Goal: Task Accomplishment & Management: Manage account settings

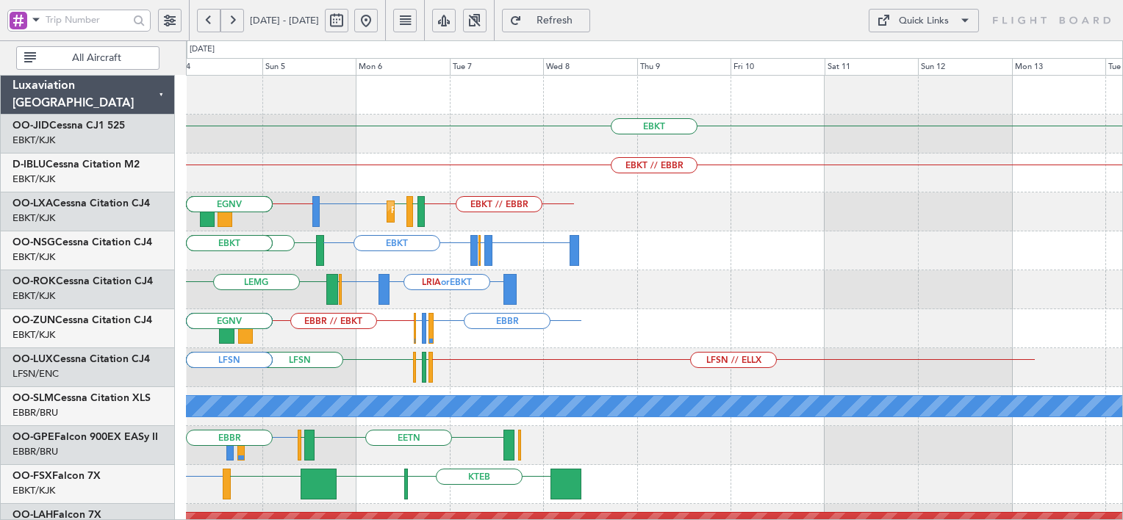
click at [356, 288] on div "LRIA or EBKT EBKT [GEOGRAPHIC_DATA] [GEOGRAPHIC_DATA]" at bounding box center [654, 289] width 936 height 39
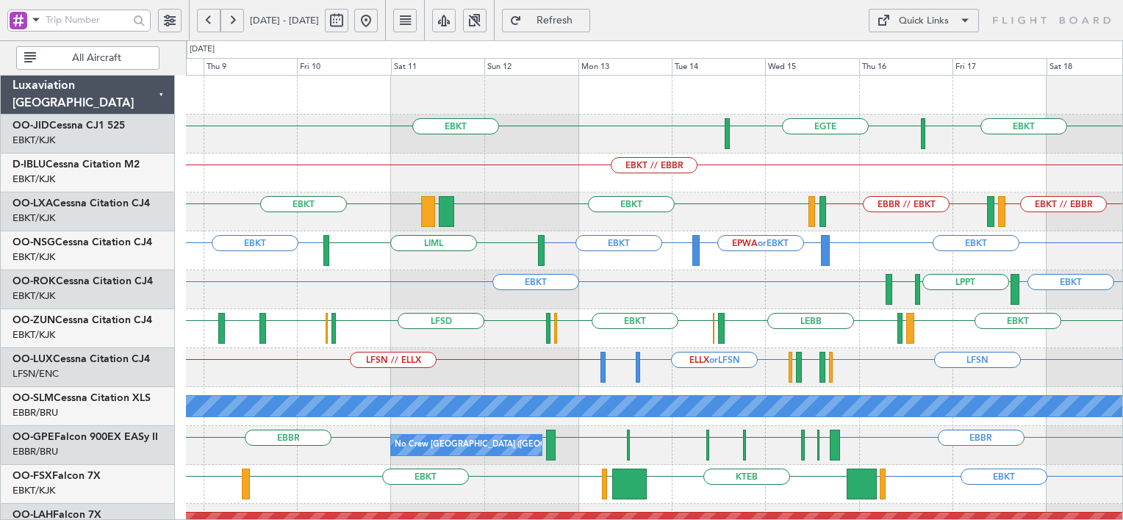
click at [227, 24] on button at bounding box center [232, 21] width 24 height 24
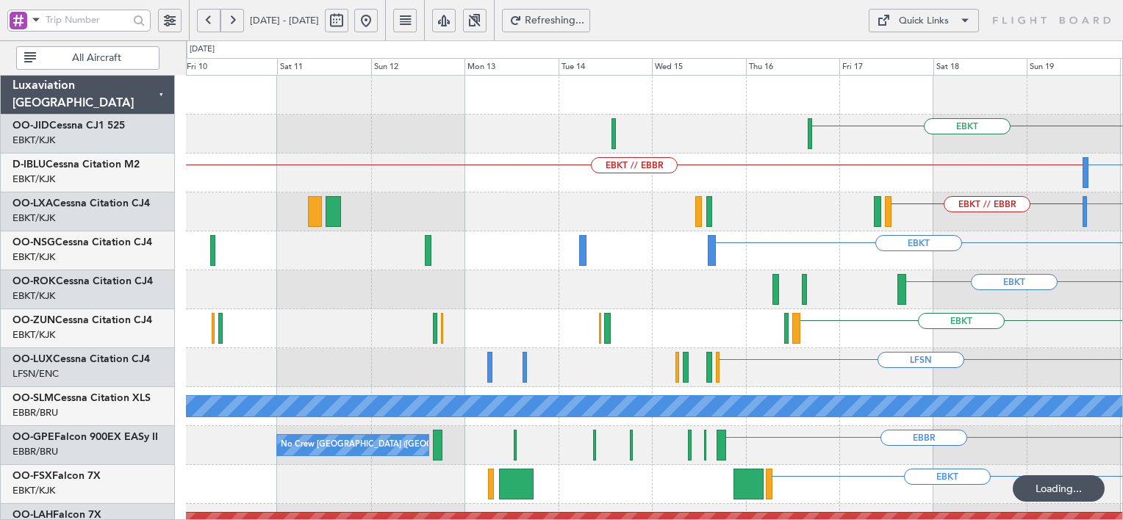
click at [227, 24] on button at bounding box center [232, 21] width 24 height 24
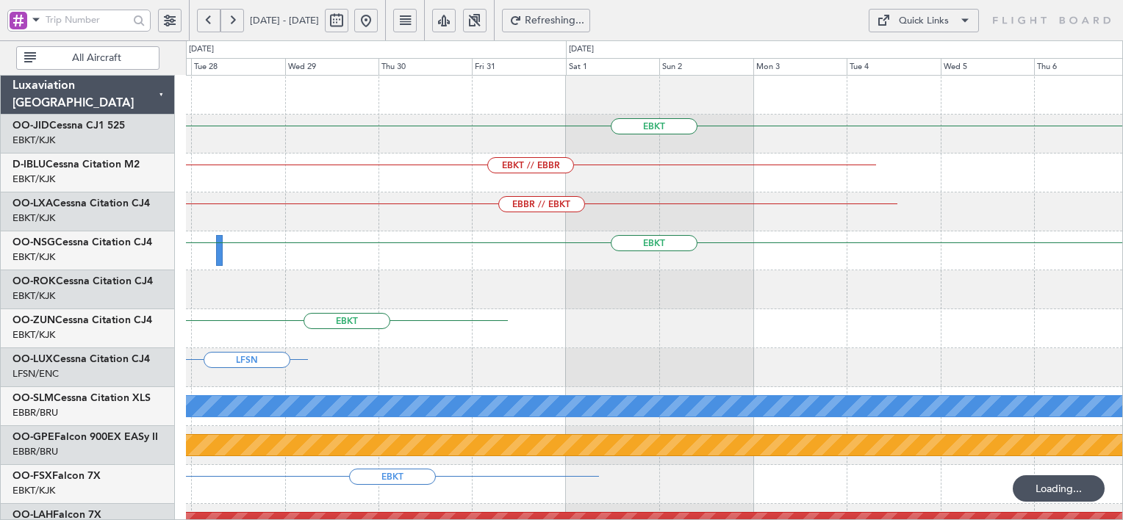
click at [227, 24] on button at bounding box center [232, 21] width 24 height 24
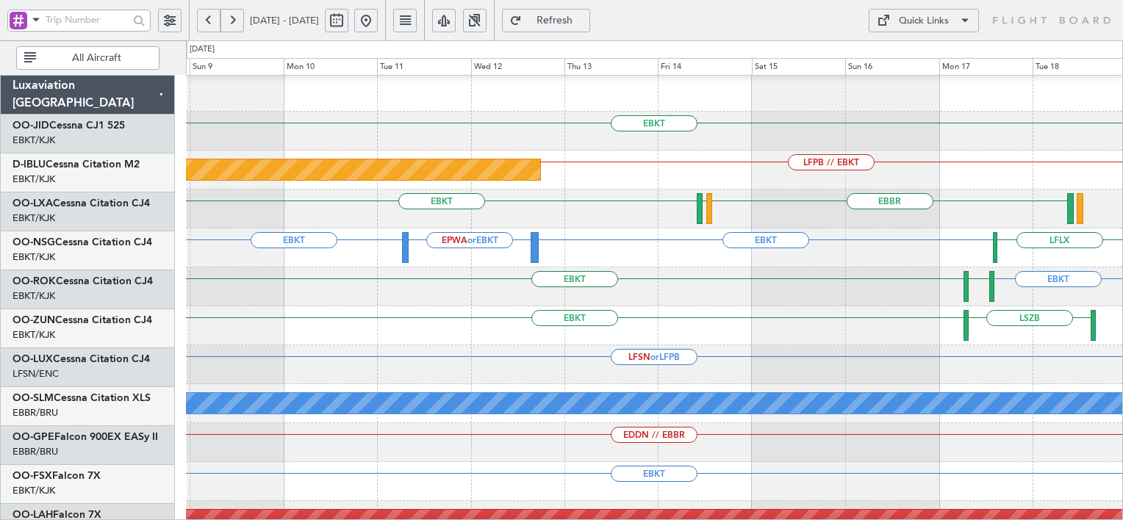
scroll to position [3, 0]
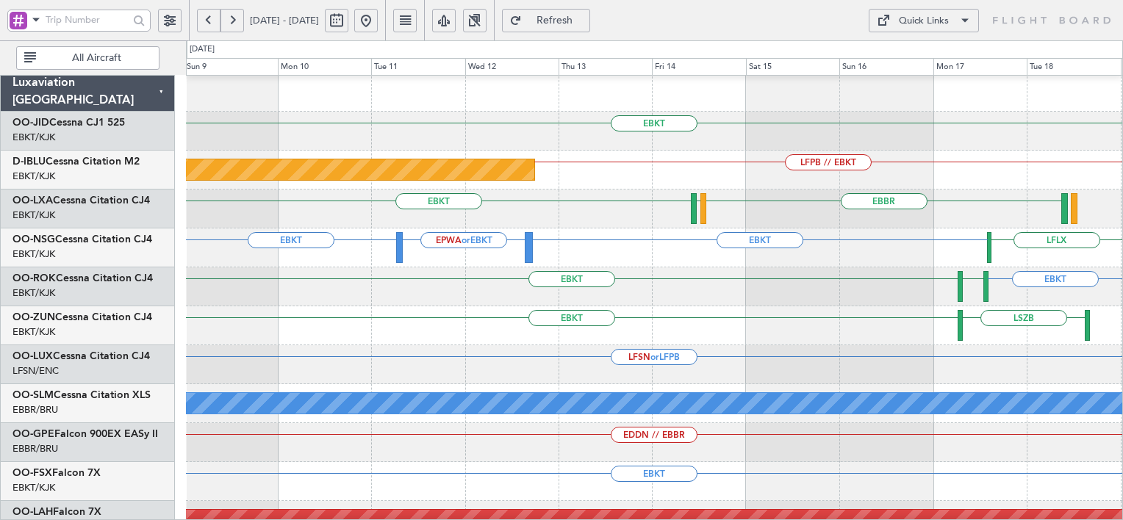
click at [765, 313] on div "EBKT LSZB" at bounding box center [654, 325] width 936 height 39
click at [582, 220] on div "EBKT [GEOGRAPHIC_DATA] LFMD [GEOGRAPHIC_DATA] LFTH Planned Maint [GEOGRAPHIC_DA…" at bounding box center [654, 209] width 936 height 39
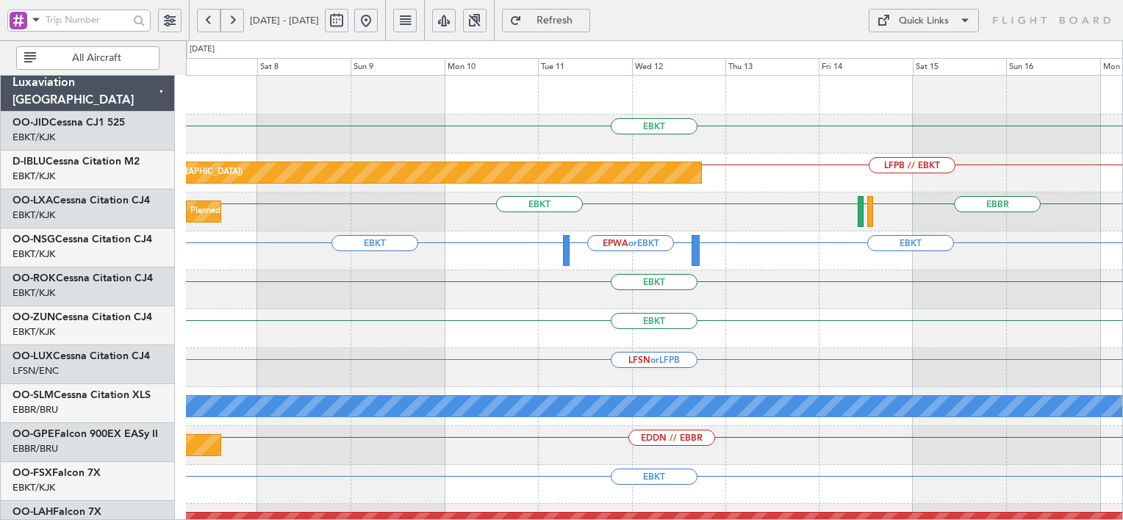
scroll to position [0, 0]
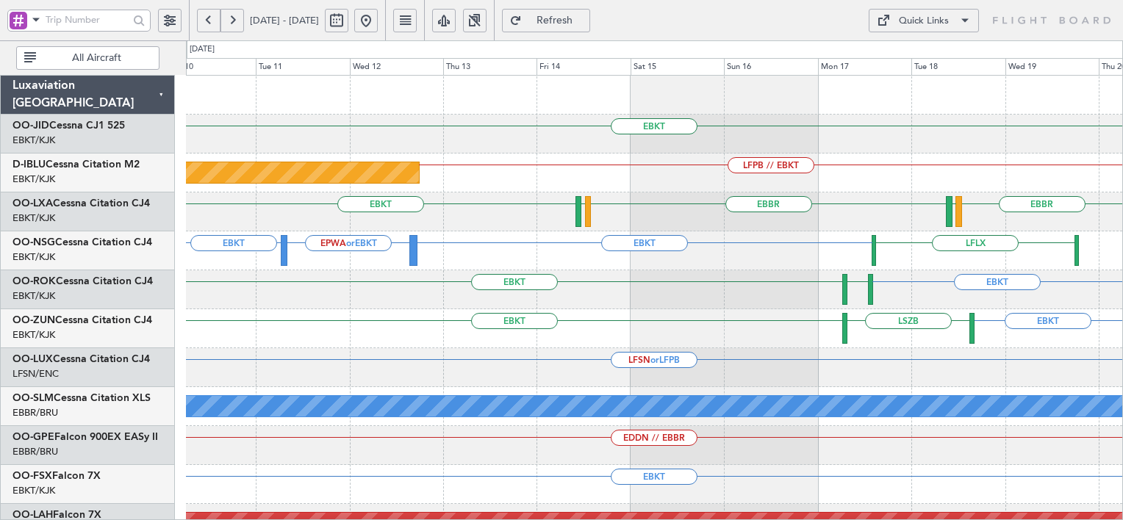
click at [916, 26] on div "Quick Links" at bounding box center [924, 21] width 50 height 15
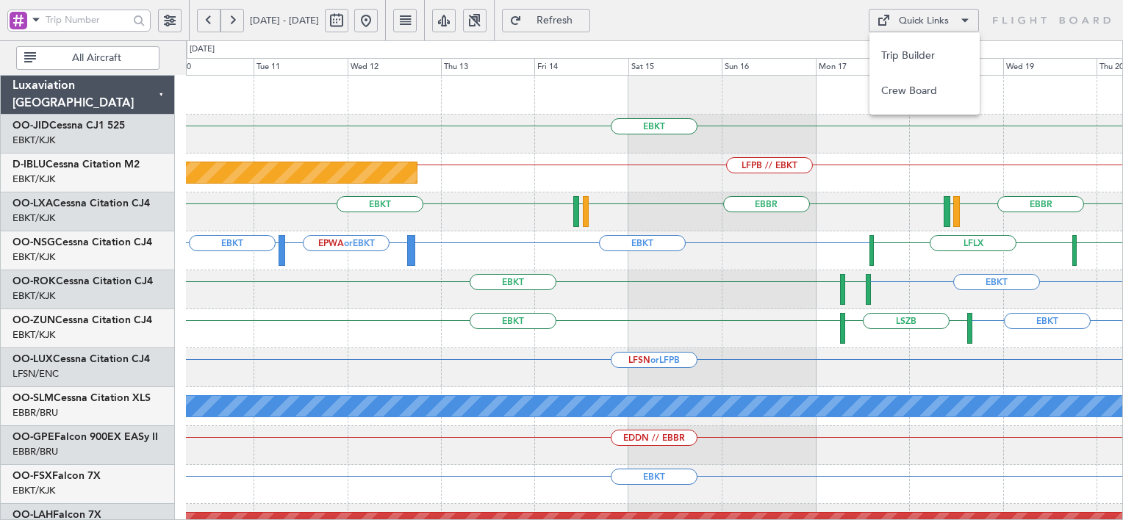
click at [670, 134] on div at bounding box center [561, 260] width 1123 height 520
click at [886, 19] on span at bounding box center [883, 21] width 18 height 18
click at [897, 44] on button "Trip Builder" at bounding box center [924, 55] width 110 height 35
click at [378, 13] on button at bounding box center [366, 21] width 24 height 24
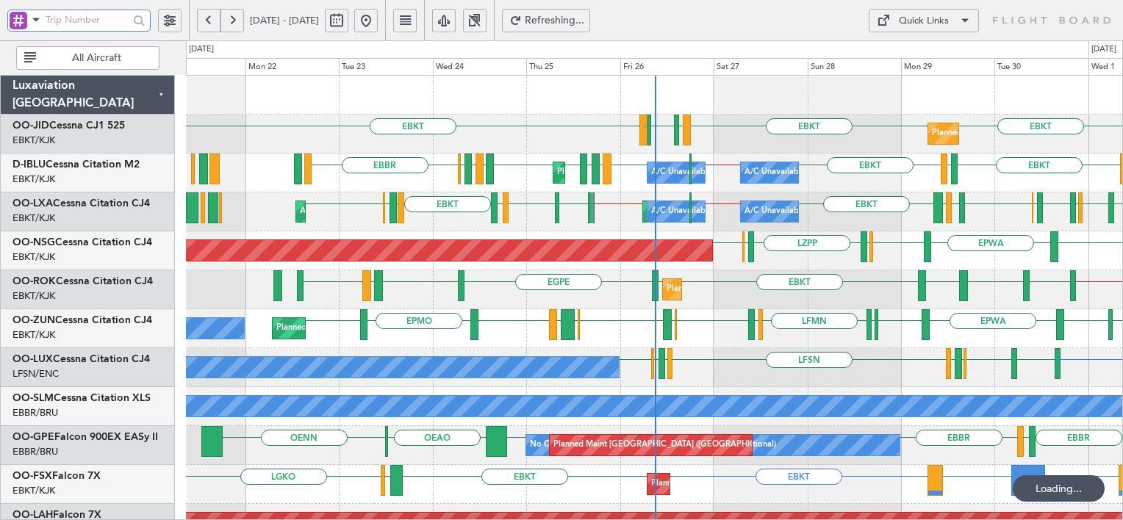
click at [115, 20] on input "text" at bounding box center [87, 20] width 83 height 22
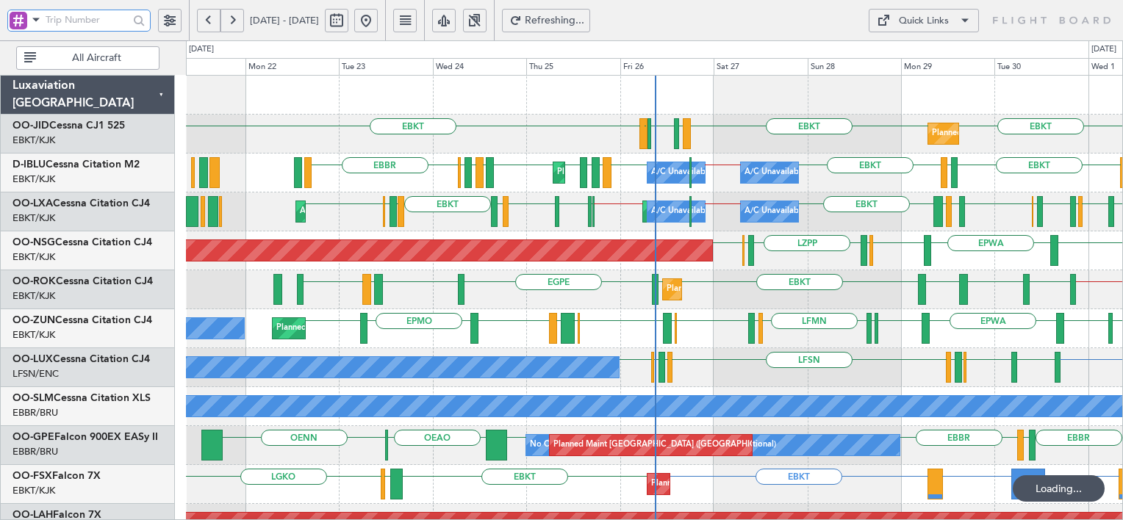
paste input "537747"
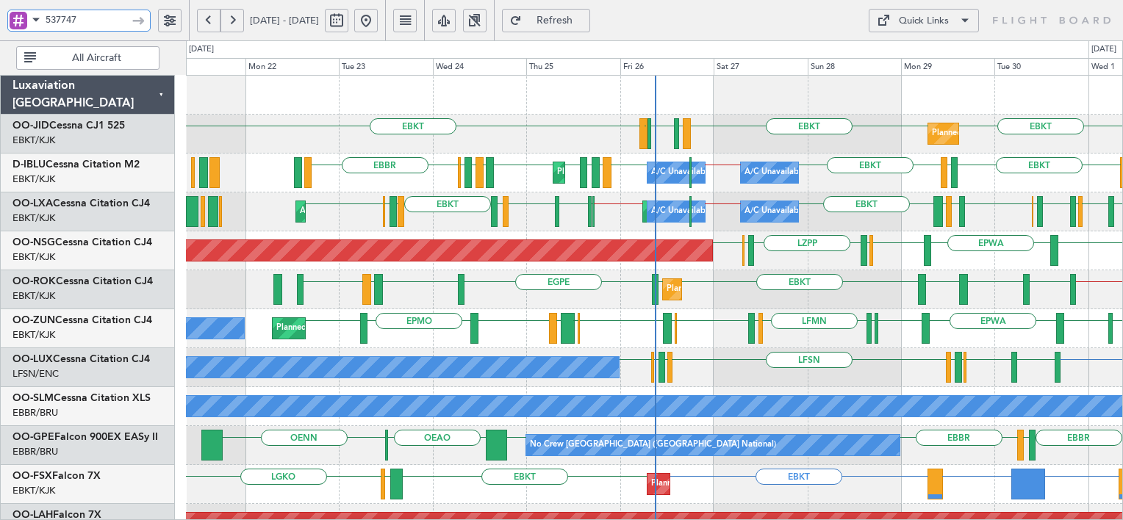
type input "537747"
click at [686, 309] on div "LFMN [GEOGRAPHIC_DATA] EBKT EBOS [PERSON_NAME] ESKN EBKT EPMO EBKT EGNV EBKT EP…" at bounding box center [654, 328] width 936 height 39
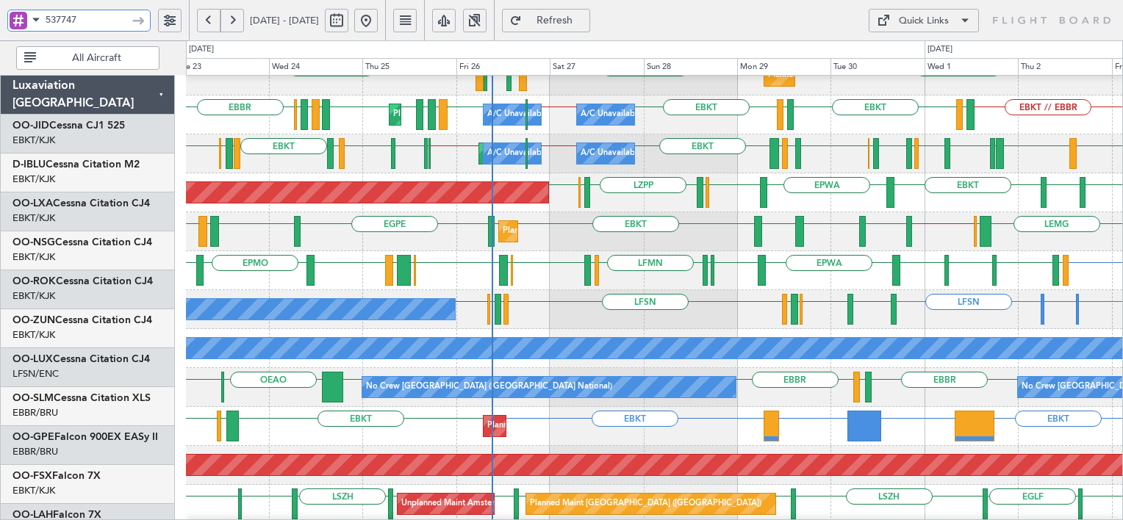
scroll to position [58, 0]
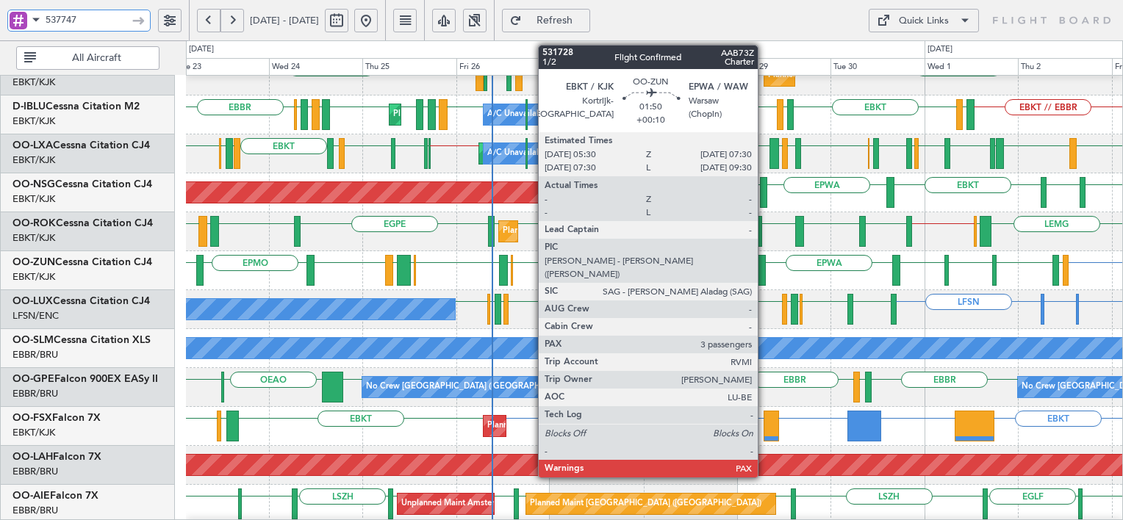
click at [764, 273] on div at bounding box center [762, 270] width 8 height 31
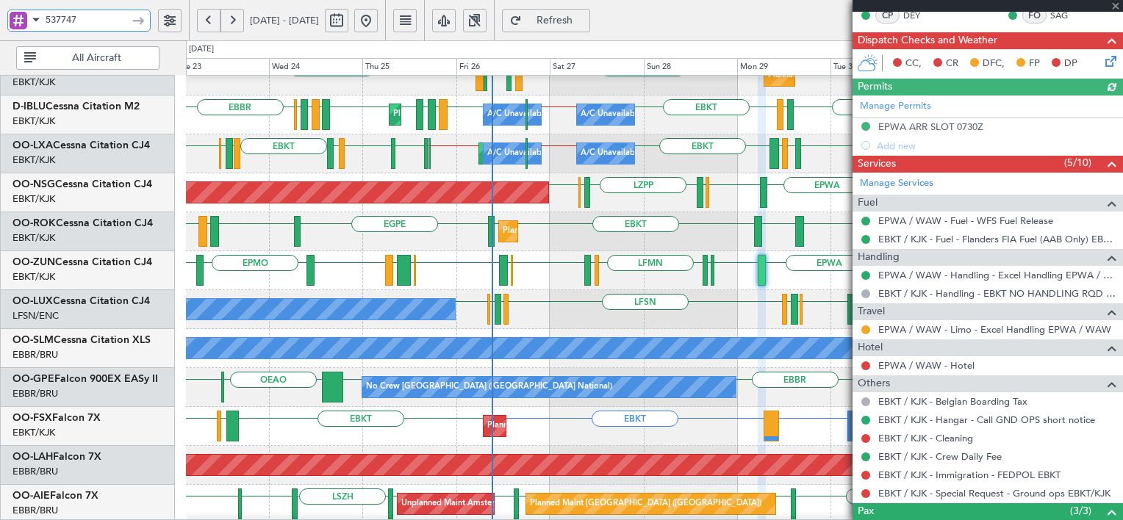
scroll to position [429, 0]
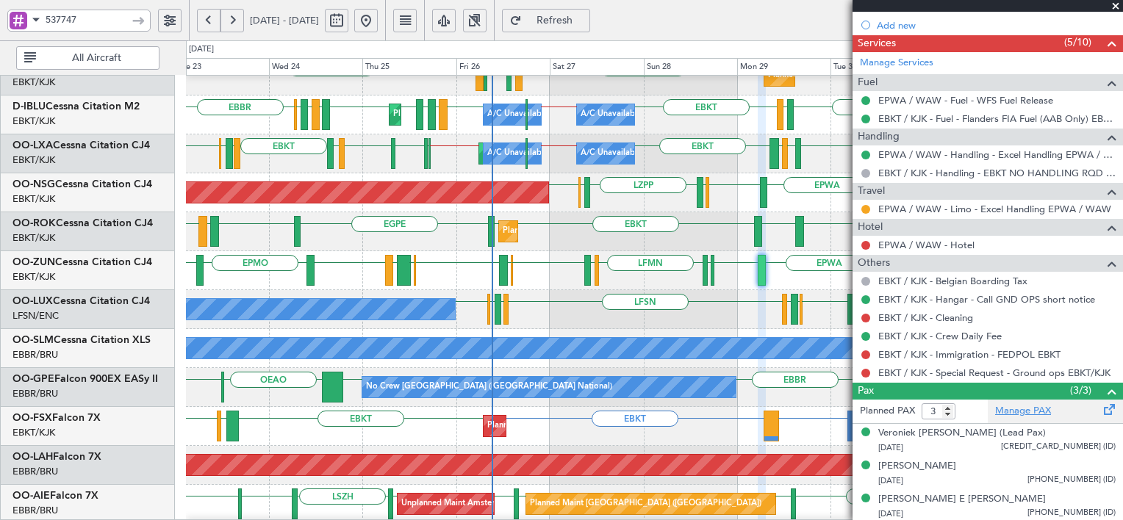
click at [1018, 411] on link "Manage PAX" at bounding box center [1023, 411] width 56 height 15
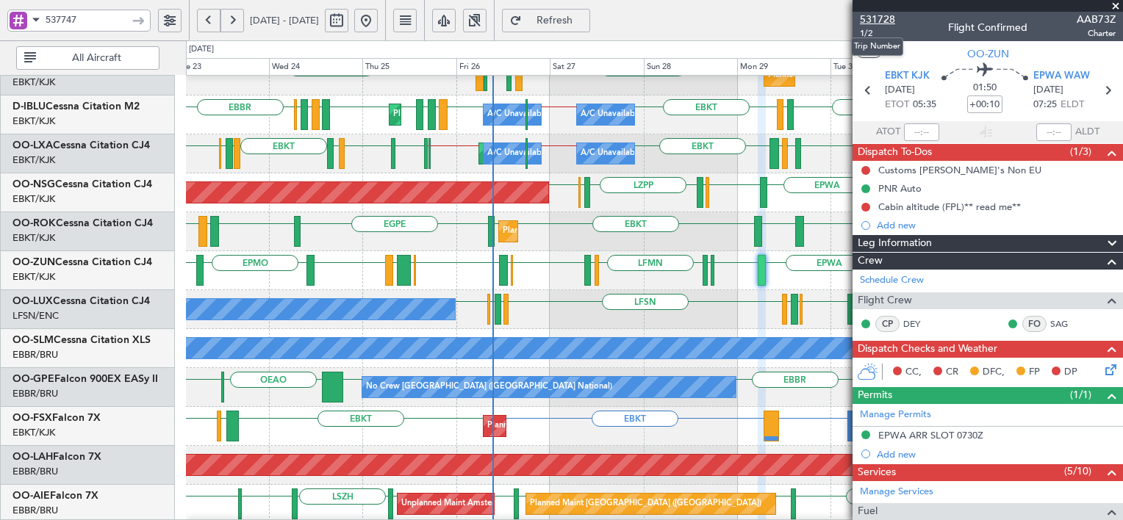
click at [883, 21] on span "531728" at bounding box center [877, 19] width 35 height 15
type input "4"
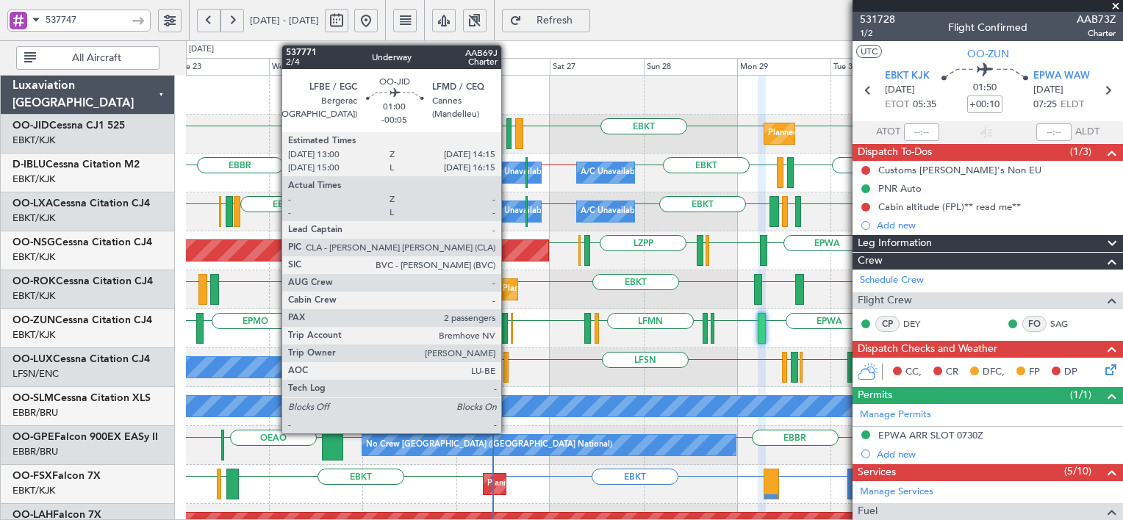
click at [508, 123] on div at bounding box center [508, 133] width 5 height 31
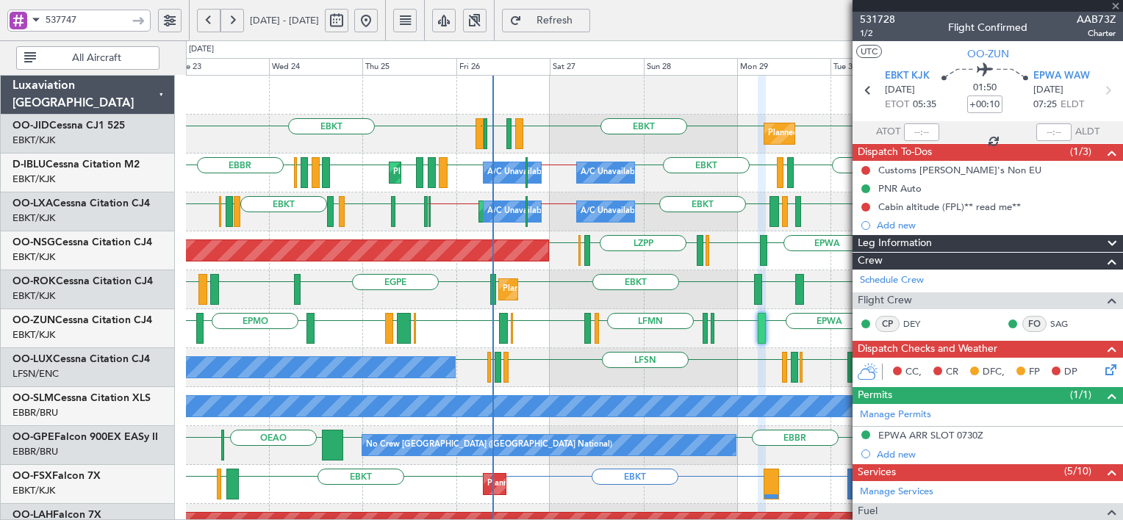
type input "-00:05"
type input "2"
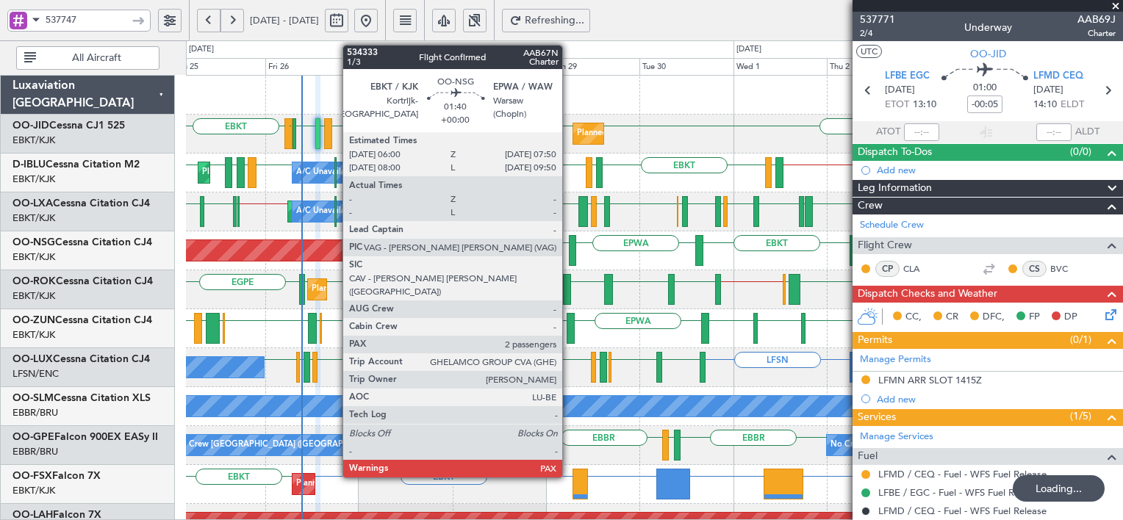
click at [569, 256] on div at bounding box center [572, 250] width 7 height 31
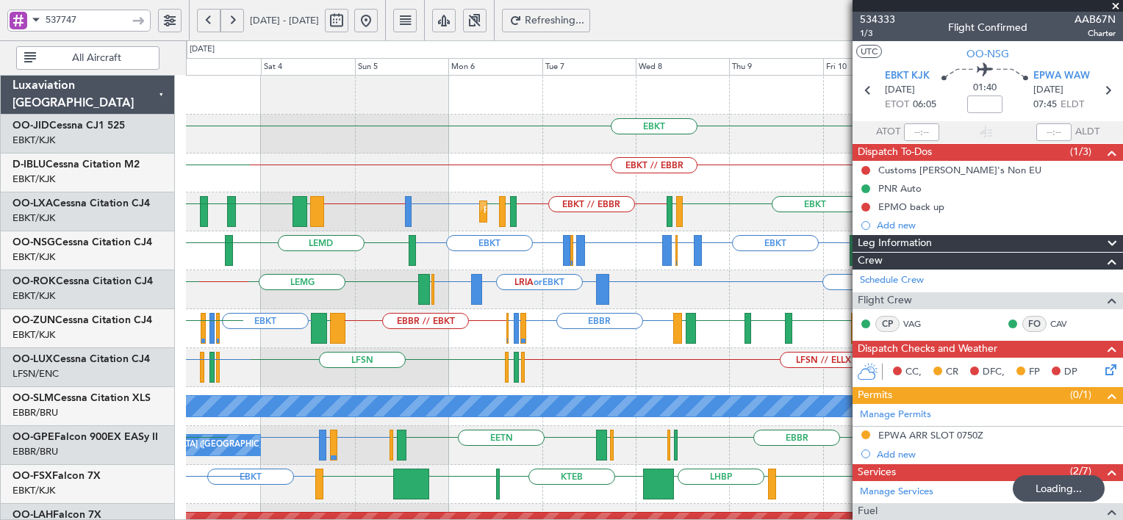
click at [417, 288] on div "EBKT LRIA or EBKT EBKT [GEOGRAPHIC_DATA] [GEOGRAPHIC_DATA] [GEOGRAPHIC_DATA] EB…" at bounding box center [654, 289] width 936 height 39
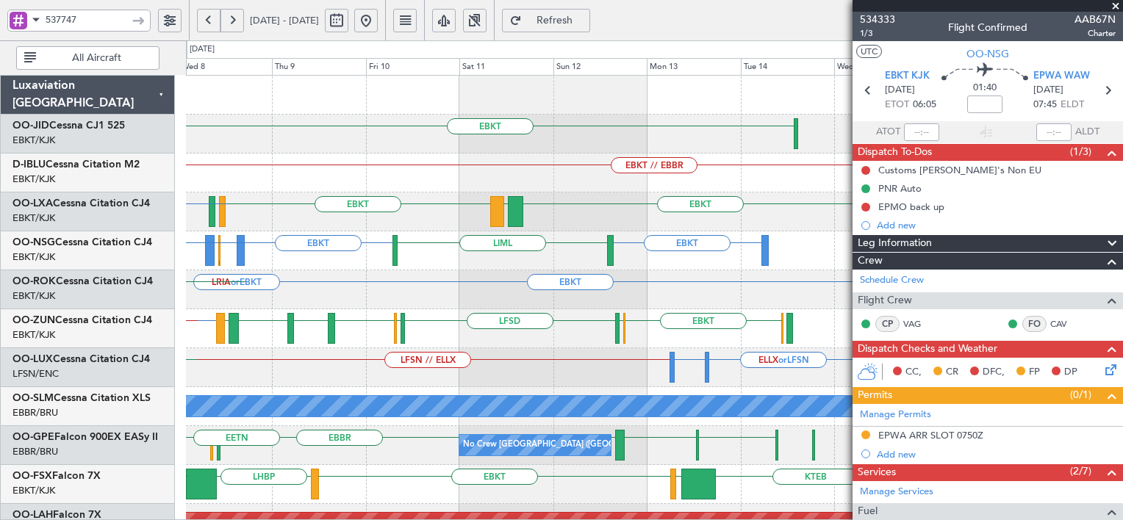
click at [109, 326] on div "EBKT EBKT // EBBR EBKT // EBBR EBKT LGPA EBKT LFTH LIPR EBKT Planned Maint [GEO…" at bounding box center [561, 280] width 1123 height 480
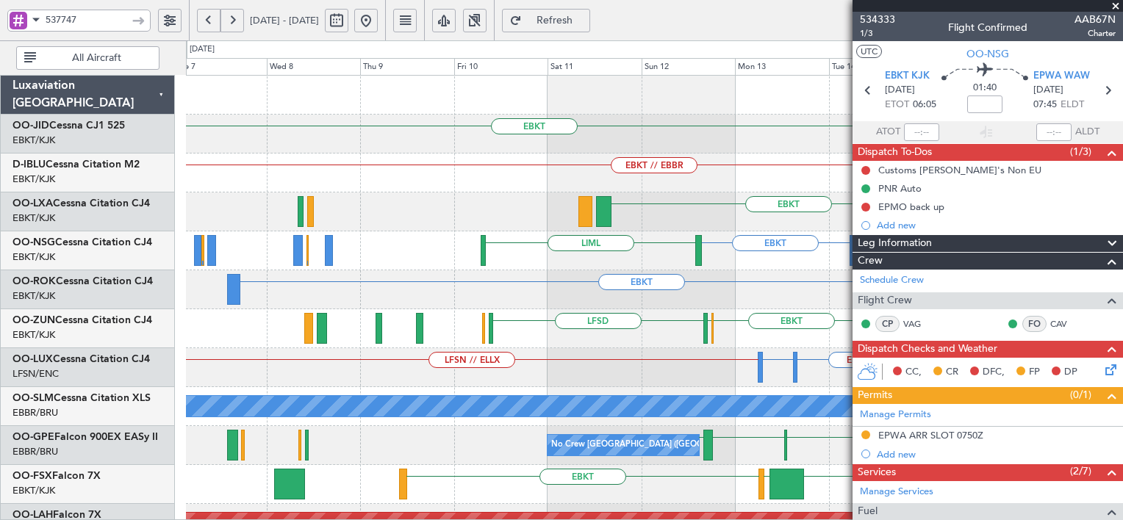
click at [852, 327] on fb-app "537747 [DATE] - [DATE] Refresh Quick Links All Aircraft EBKT EBKT [GEOGRAPHIC_D…" at bounding box center [561, 269] width 1123 height 503
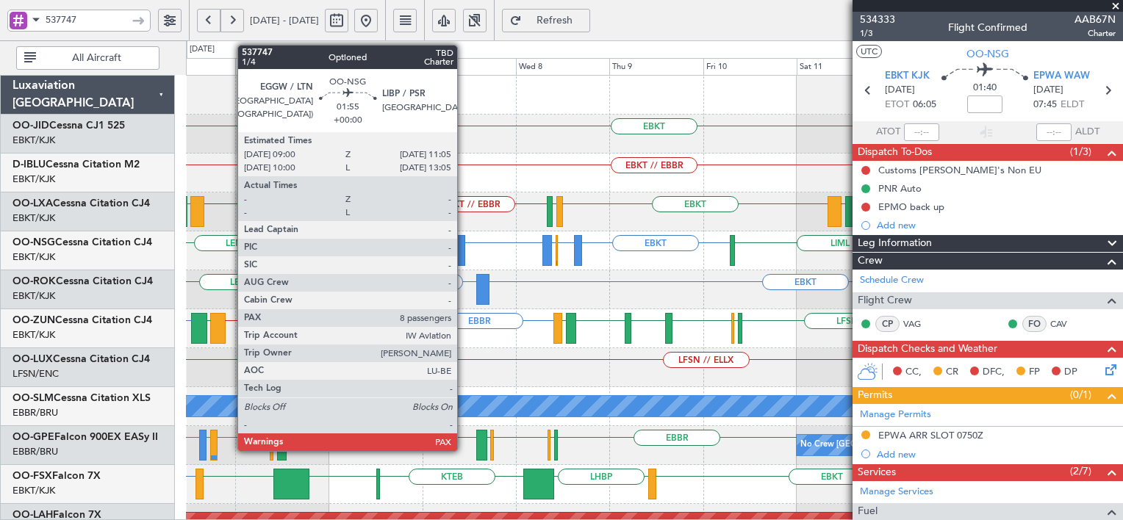
click at [464, 244] on div at bounding box center [460, 250] width 9 height 31
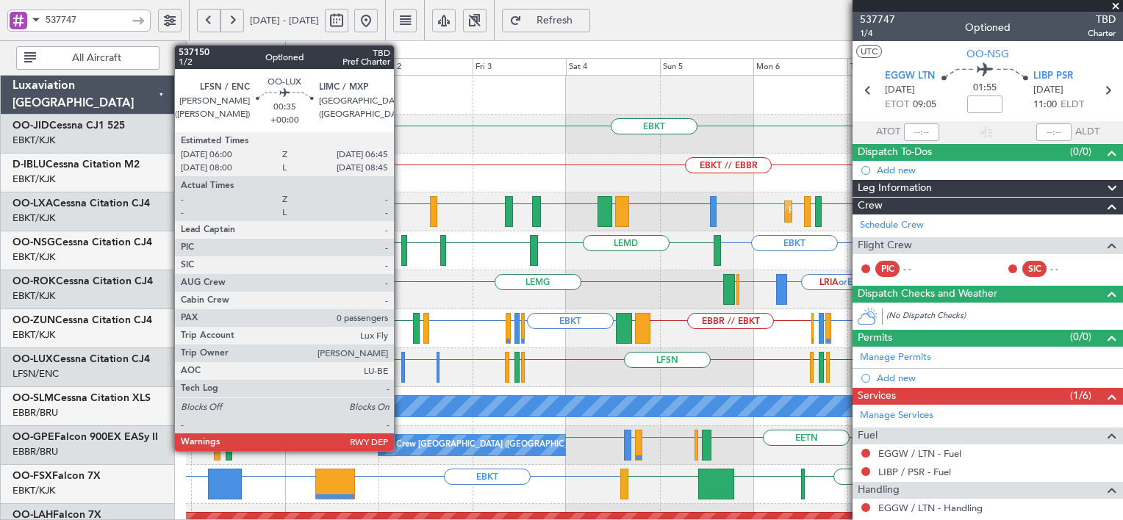
click at [401, 363] on div at bounding box center [402, 367] width 3 height 31
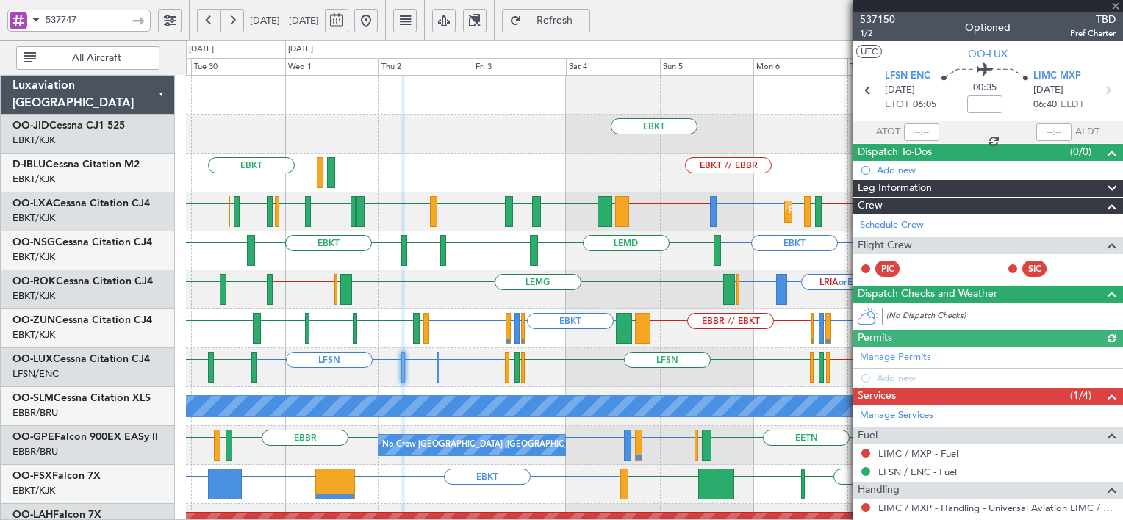
scroll to position [54, 0]
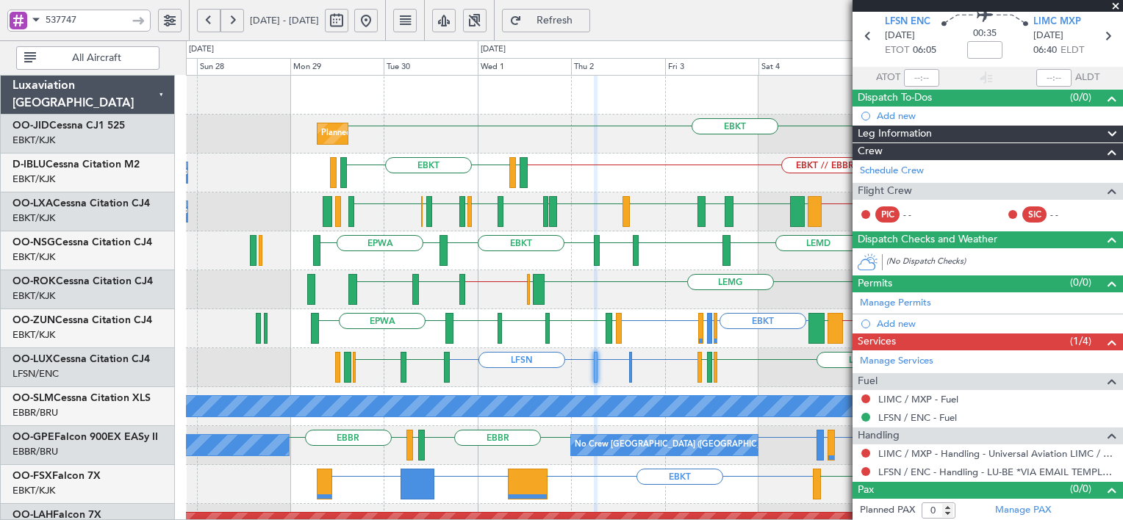
click at [432, 500] on div "EBKT FYWB or EBKT LCLK or EBKT KTEB KPVD LHBP Planned Maint [GEOGRAPHIC_DATA]-[…" at bounding box center [654, 484] width 936 height 39
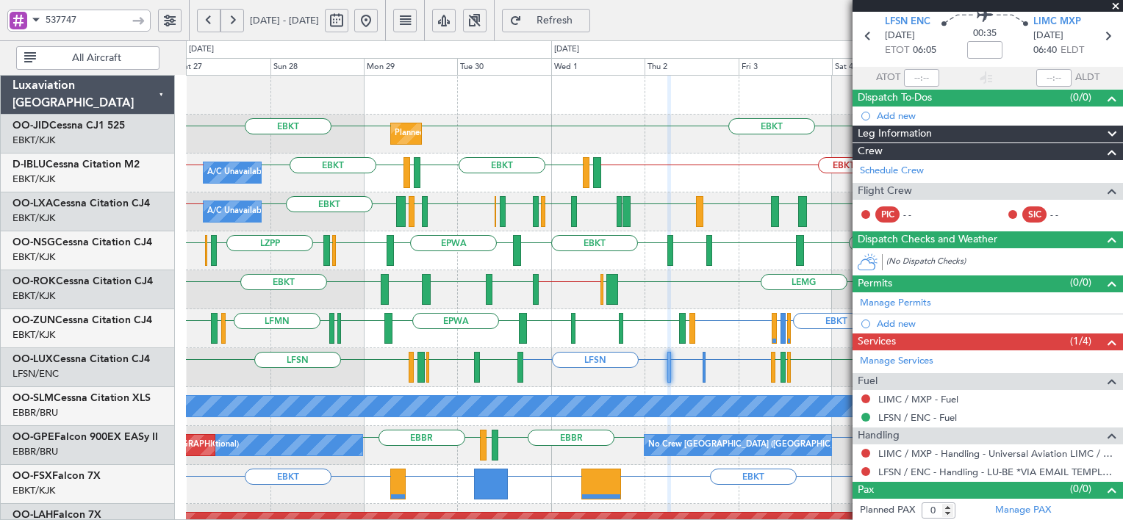
scroll to position [0, 0]
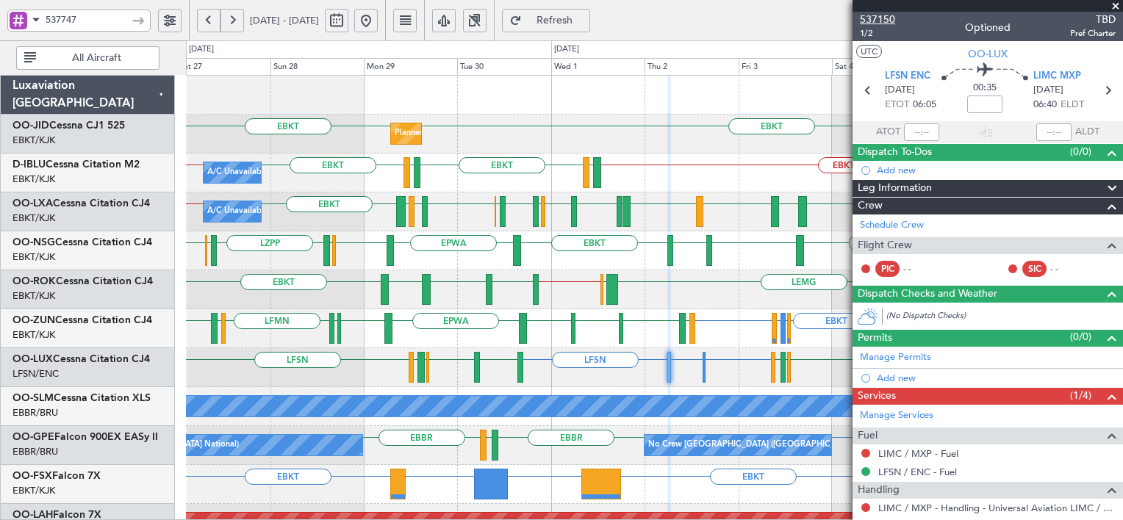
click at [882, 16] on span "537150" at bounding box center [877, 19] width 35 height 15
click at [597, 26] on fb-refresh-button "Refresh" at bounding box center [546, 20] width 103 height 40
click at [590, 26] on button "Refresh" at bounding box center [546, 21] width 88 height 24
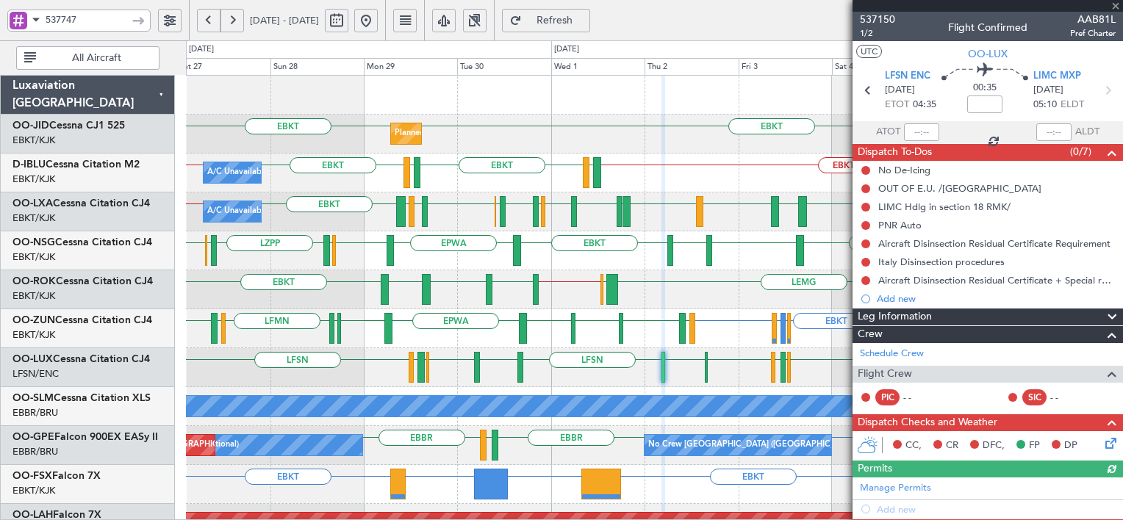
scroll to position [185, 0]
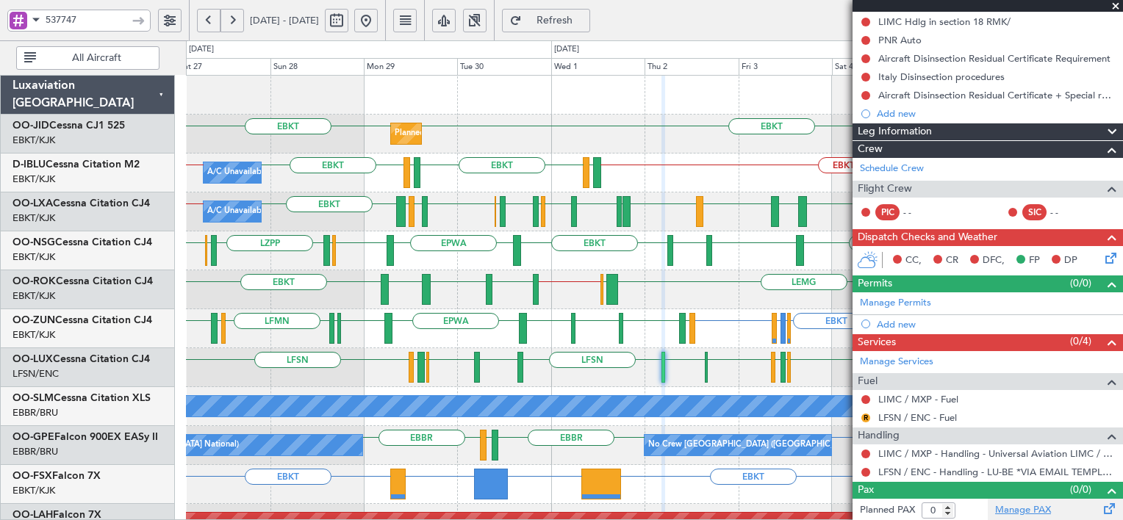
click at [1038, 508] on link "Manage PAX" at bounding box center [1023, 510] width 56 height 15
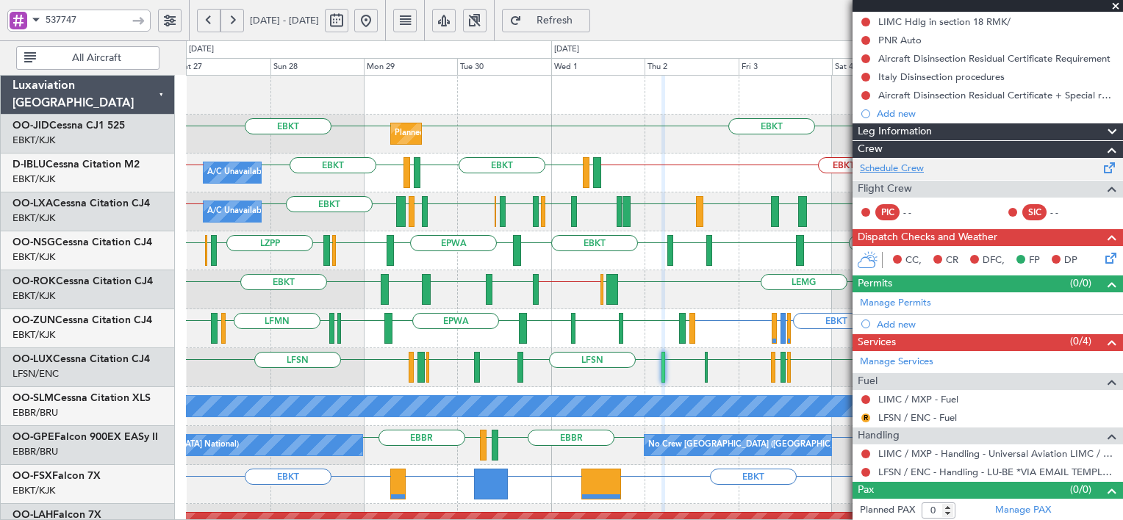
click at [885, 162] on link "Schedule Crew" at bounding box center [892, 169] width 64 height 15
type input "1"
